Goal: Check status

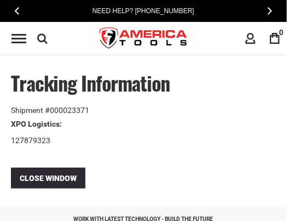
drag, startPoint x: 63, startPoint y: 123, endPoint x: 10, endPoint y: 127, distance: 52.2
click at [11, 127] on th "XPO Logistics:" at bounding box center [144, 124] width 266 height 16
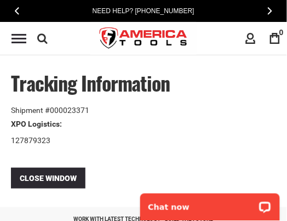
copy th "XPO Logistics:"
drag, startPoint x: 12, startPoint y: 123, endPoint x: 50, endPoint y: 126, distance: 38.5
click at [50, 126] on th "Forward Air:" at bounding box center [144, 124] width 266 height 16
copy th "Forward Air"
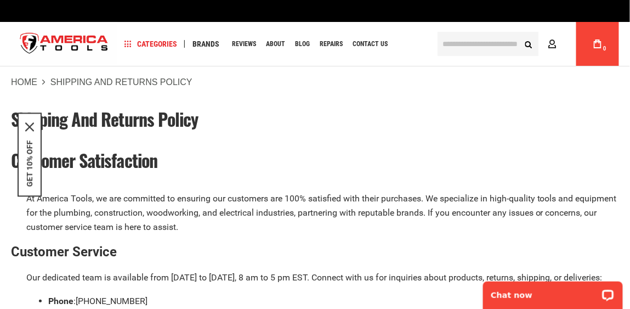
click at [80, 43] on img "store logo" at bounding box center [64, 44] width 106 height 41
